Goal: Find specific page/section: Find specific page/section

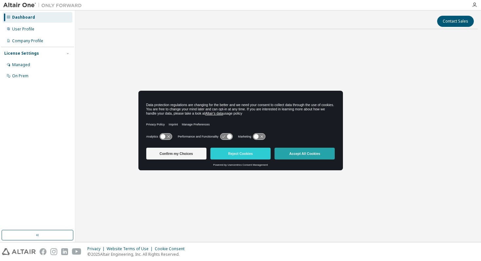
click at [310, 153] on button "Accept All Cookies" at bounding box center [305, 154] width 60 height 12
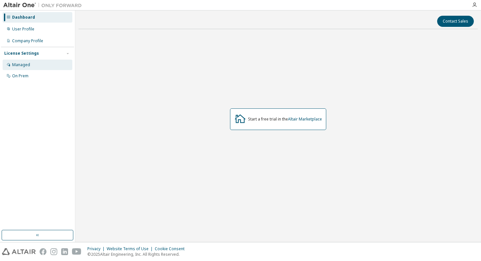
click at [24, 64] on div "Managed" at bounding box center [21, 64] width 18 height 5
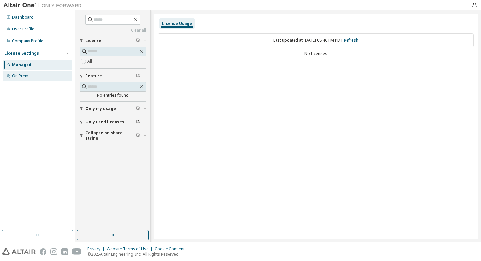
click at [21, 77] on div "On Prem" at bounding box center [20, 75] width 16 height 5
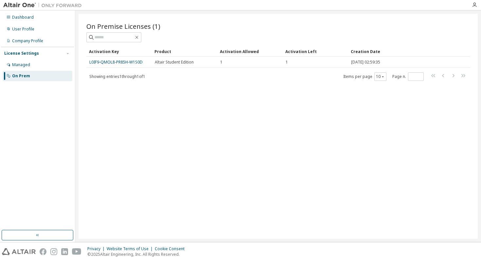
click at [98, 86] on div "On Premise Licenses (1) Clear Load Save Save As Field Operator Value Select fil…" at bounding box center [278, 126] width 399 height 225
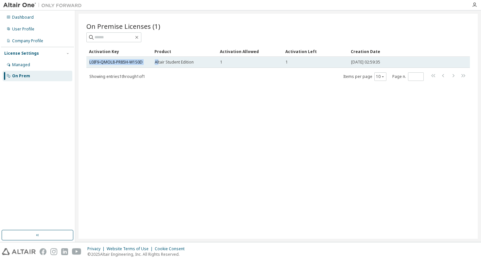
drag, startPoint x: 88, startPoint y: 62, endPoint x: 157, endPoint y: 61, distance: 69.4
click at [158, 62] on tr "L0IF9-QMOL8-PR85H-W1S0D Altair Student Edition 1 1 2025-10-07 02:59:35" at bounding box center [277, 62] width 383 height 11
click at [134, 61] on link "L0IF9-QMOL8-PR85H-W1S0D" at bounding box center [115, 62] width 53 height 6
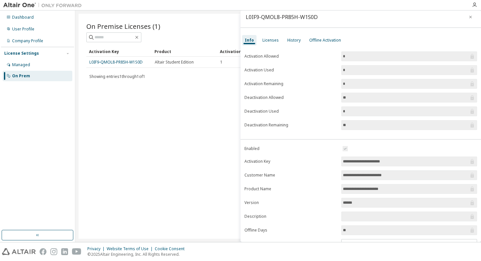
scroll to position [4, 0]
click at [273, 41] on div "Licenses" at bounding box center [270, 39] width 16 height 5
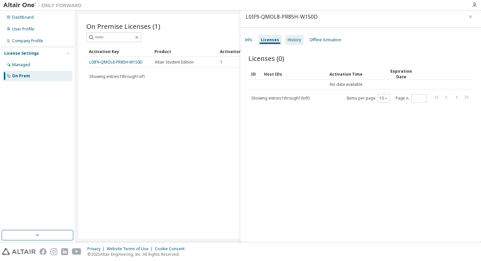
click at [293, 41] on div "History" at bounding box center [294, 39] width 13 height 5
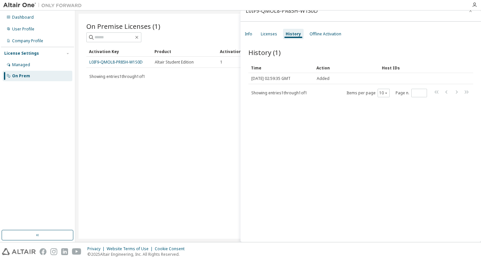
scroll to position [0, 0]
